Goal: Obtain resource: Obtain resource

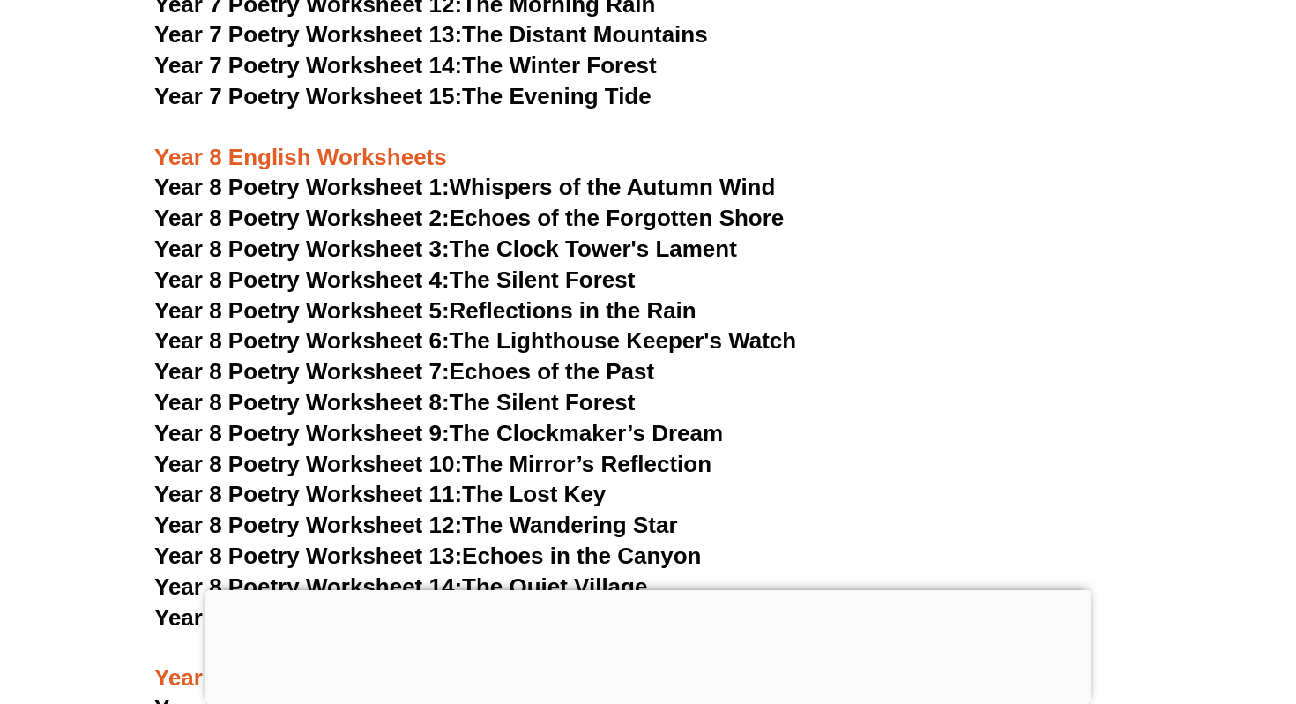
scroll to position [11414, 0]
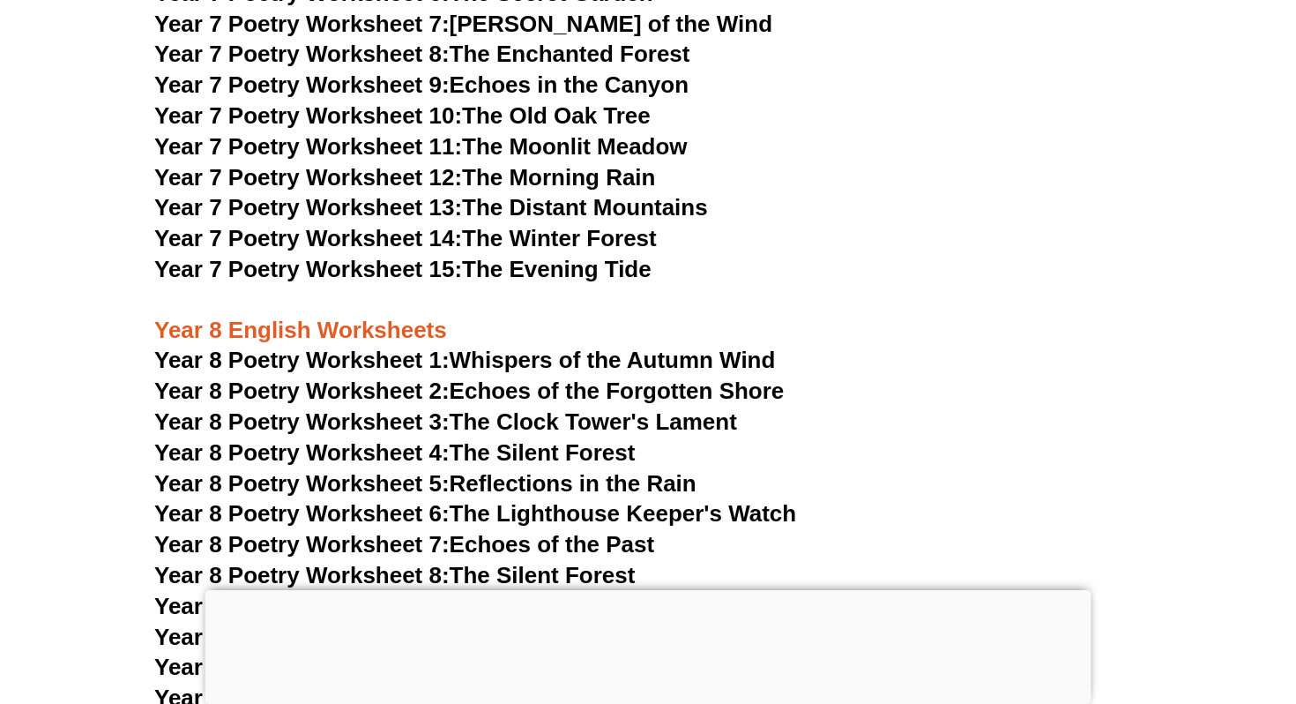
scroll to position [11452, 0]
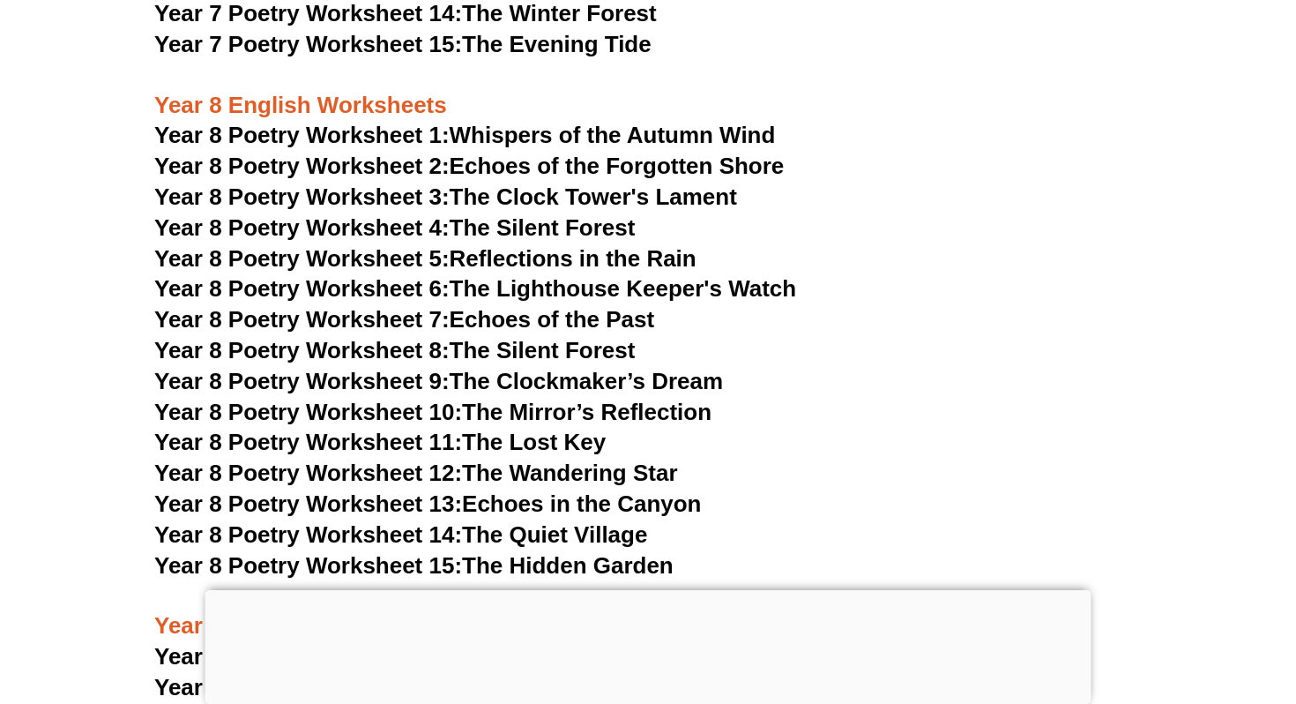
click at [674, 122] on link "Year 8 Poetry Worksheet 1: Whispers of the Autumn Wind" at bounding box center [464, 135] width 621 height 26
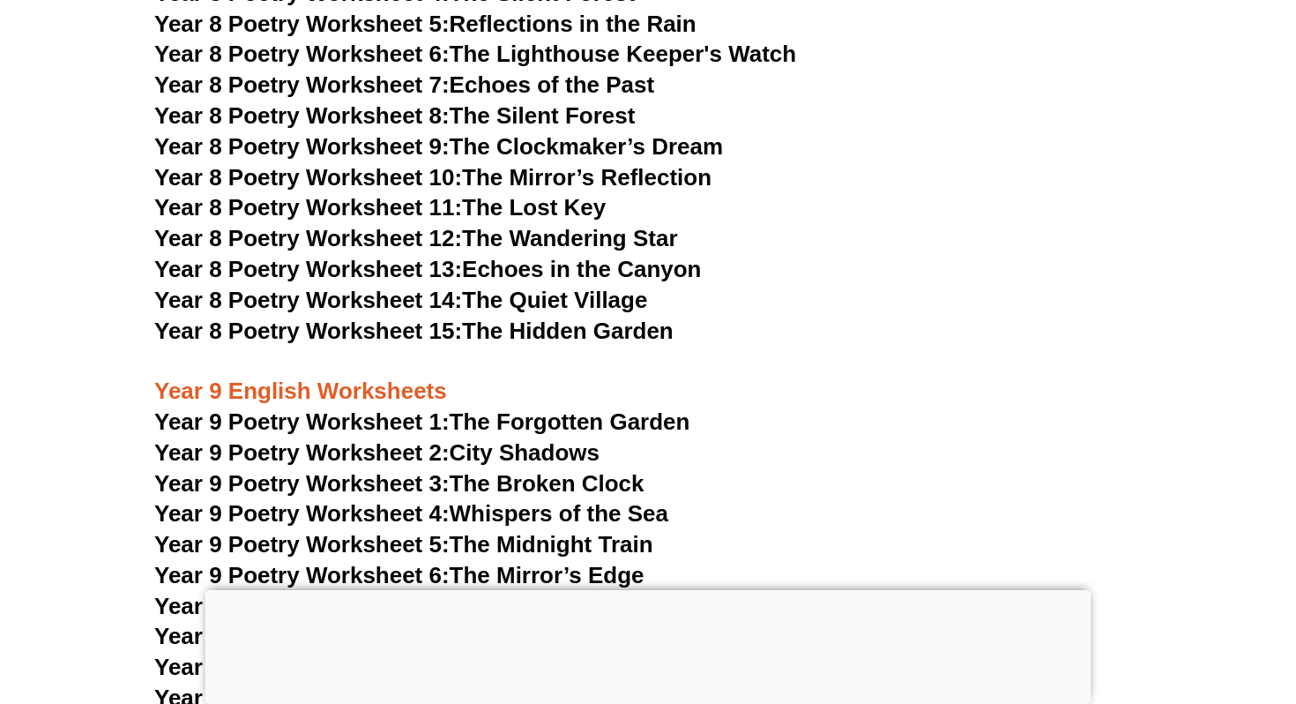
scroll to position [12239, 0]
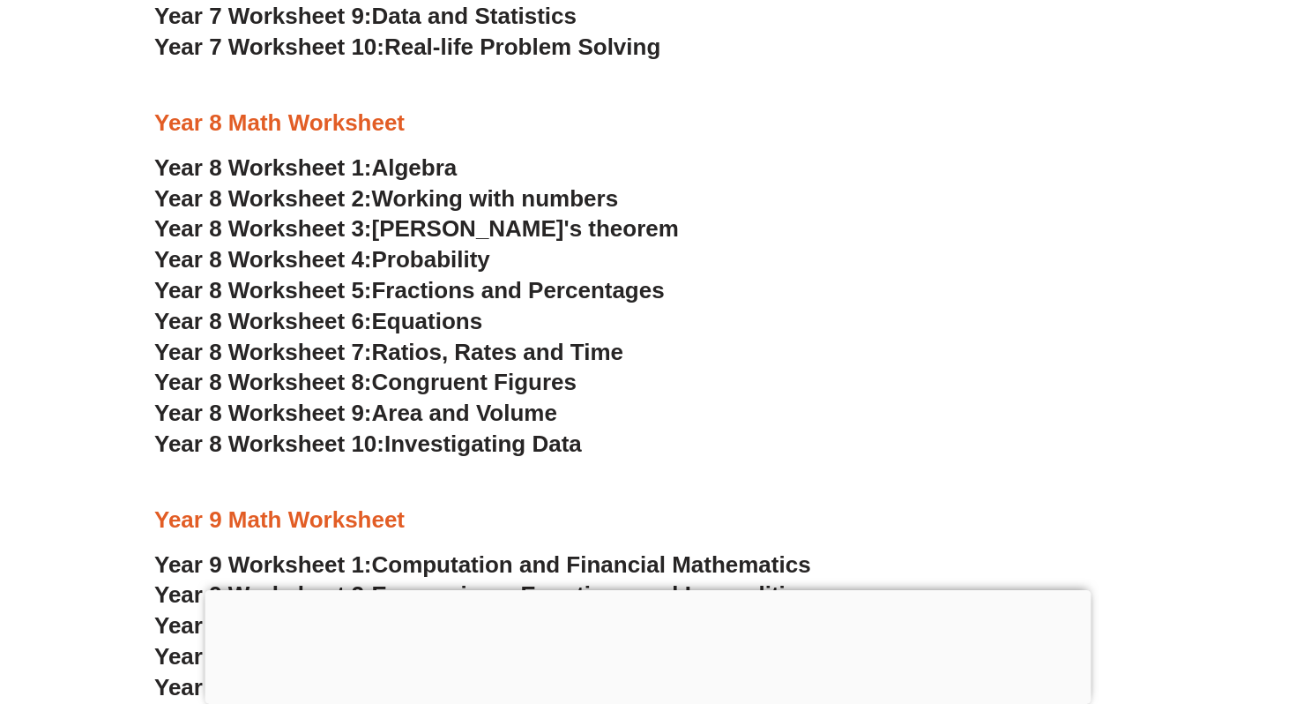
scroll to position [5473, 0]
